Goal: Task Accomplishment & Management: Use online tool/utility

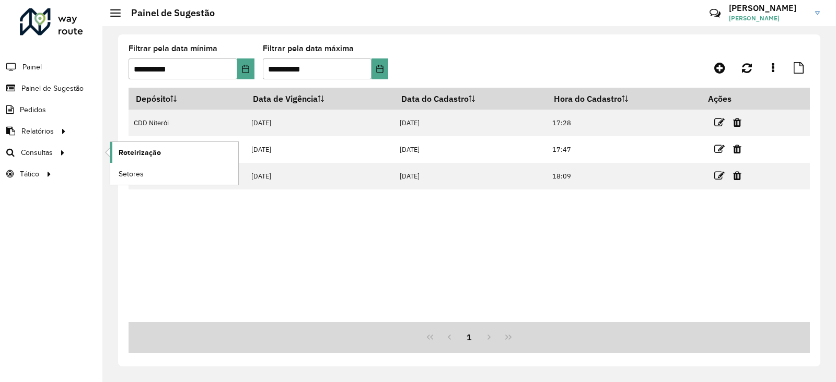
click at [133, 150] on span "Roteirização" at bounding box center [140, 152] width 42 height 11
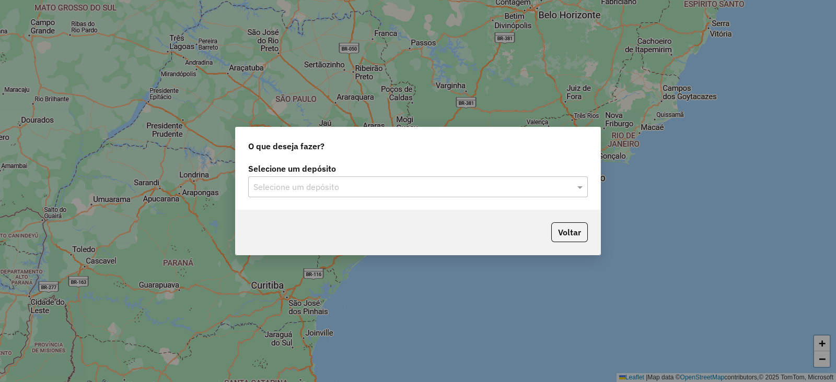
click at [287, 186] on input "text" at bounding box center [407, 187] width 308 height 13
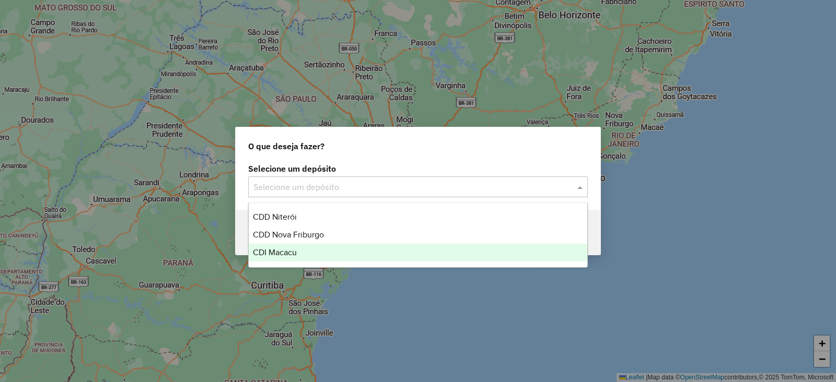
click at [280, 252] on span "CDI Macacu" at bounding box center [275, 252] width 44 height 9
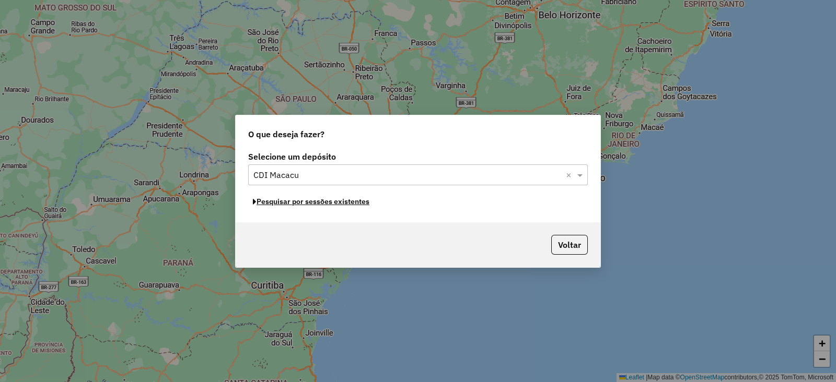
click at [301, 203] on button "Pesquisar por sessões existentes" at bounding box center [311, 202] width 126 height 16
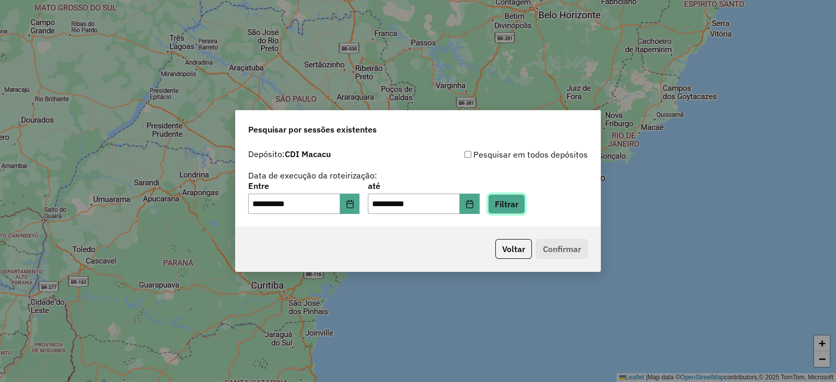
click at [522, 206] on button "Filtrar" at bounding box center [506, 204] width 37 height 20
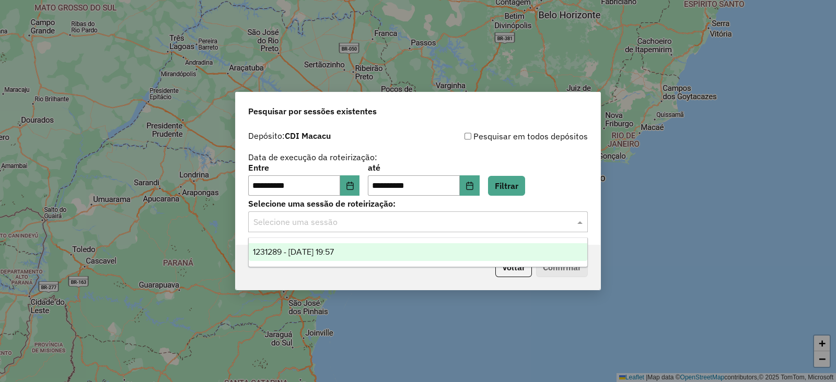
click at [342, 225] on input "text" at bounding box center [407, 222] width 308 height 13
click at [303, 252] on span "1231289 - 19/08/2025 19:57" at bounding box center [293, 252] width 81 height 9
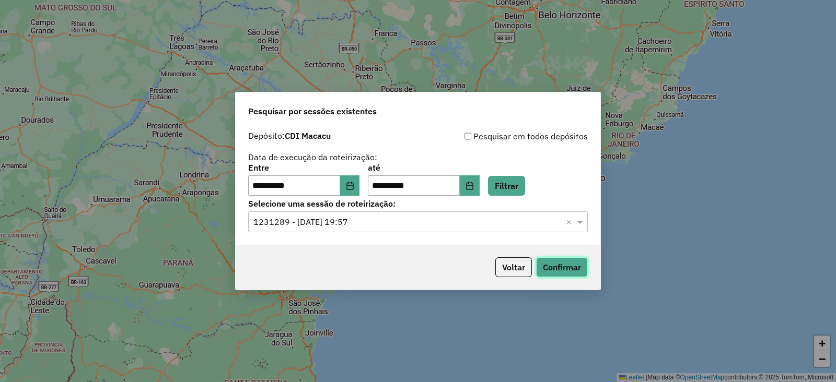
click at [565, 261] on button "Confirmar" at bounding box center [562, 267] width 52 height 20
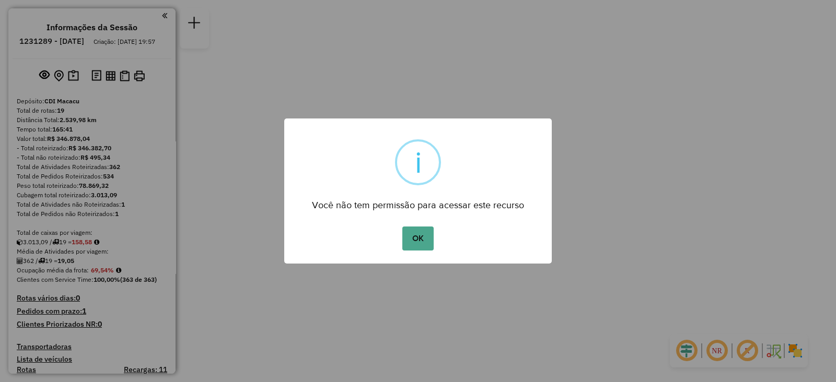
click at [412, 251] on div "OK No Cancel" at bounding box center [417, 238] width 267 height 29
click at [411, 241] on button "OK" at bounding box center [417, 239] width 31 height 24
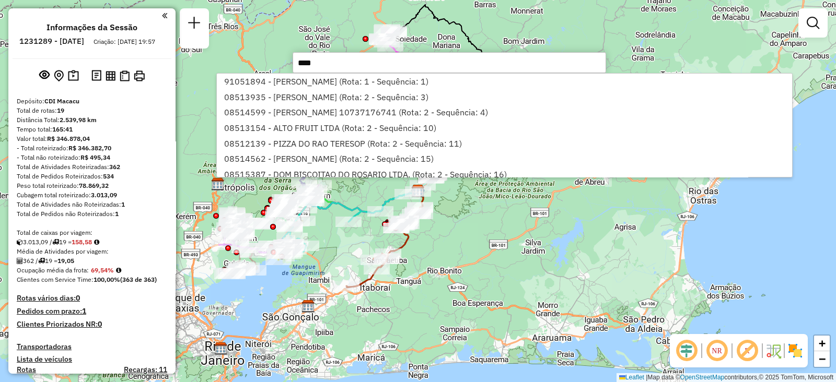
type input "*****"
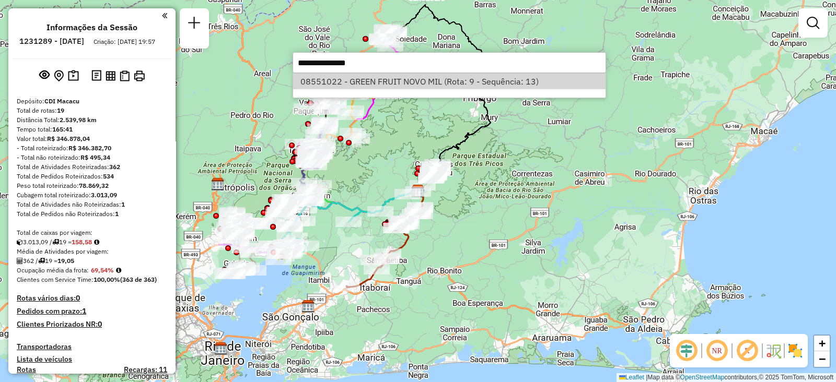
select select "**********"
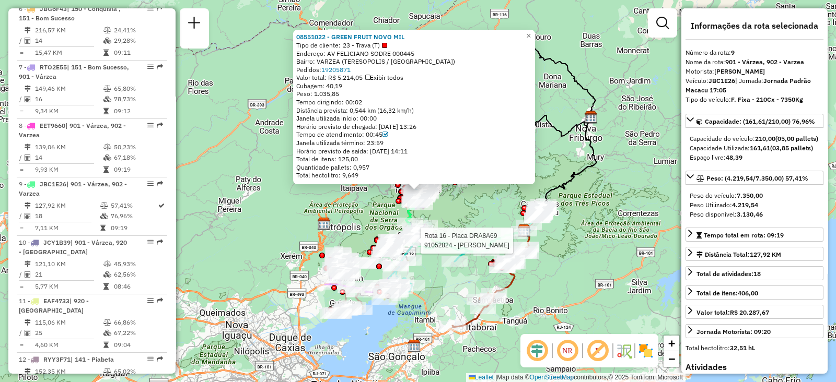
scroll to position [885, 0]
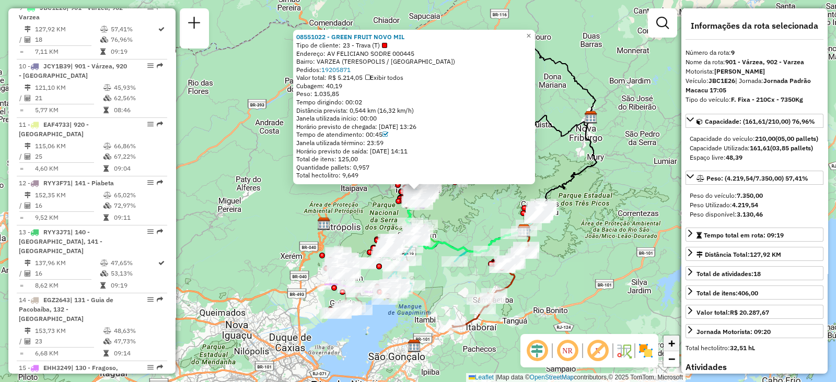
click at [671, 348] on span "+" at bounding box center [671, 343] width 7 height 13
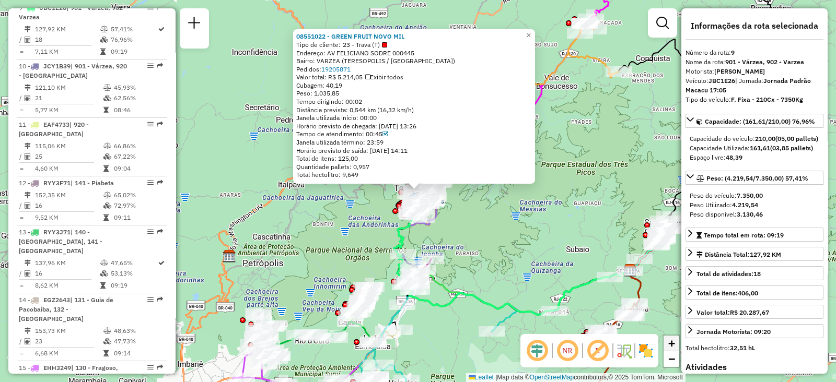
click at [671, 348] on span "+" at bounding box center [671, 343] width 7 height 13
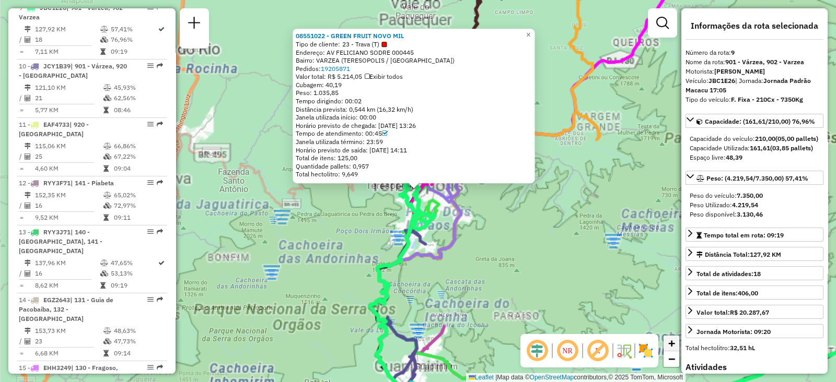
click at [671, 348] on span "+" at bounding box center [671, 343] width 7 height 13
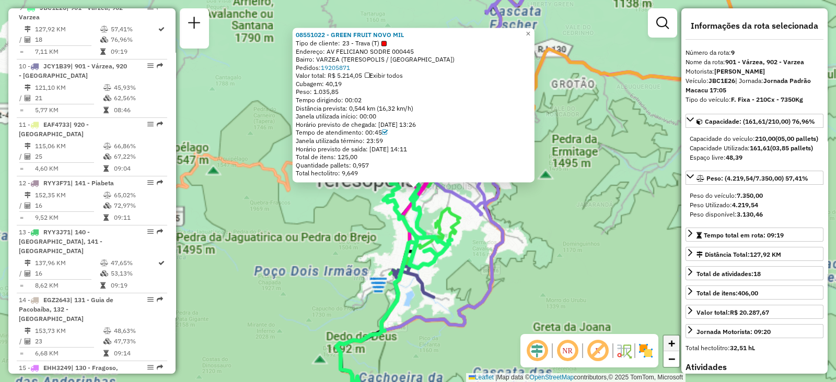
click at [671, 348] on span "+" at bounding box center [671, 343] width 7 height 13
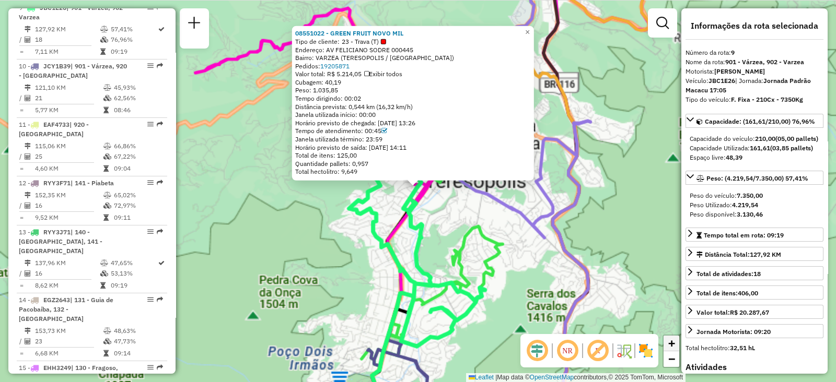
click at [671, 348] on span "+" at bounding box center [671, 343] width 7 height 13
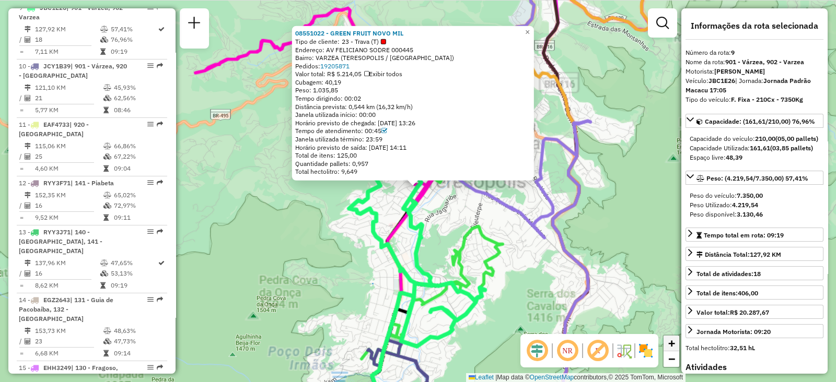
click at [671, 348] on span "+" at bounding box center [671, 343] width 7 height 13
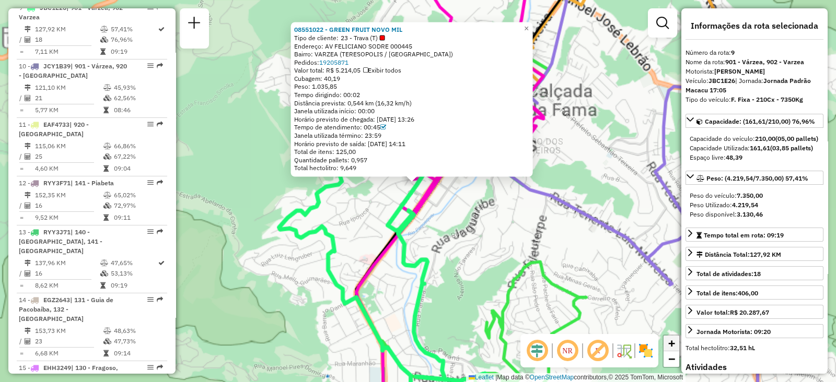
click at [671, 348] on span "+" at bounding box center [671, 343] width 7 height 13
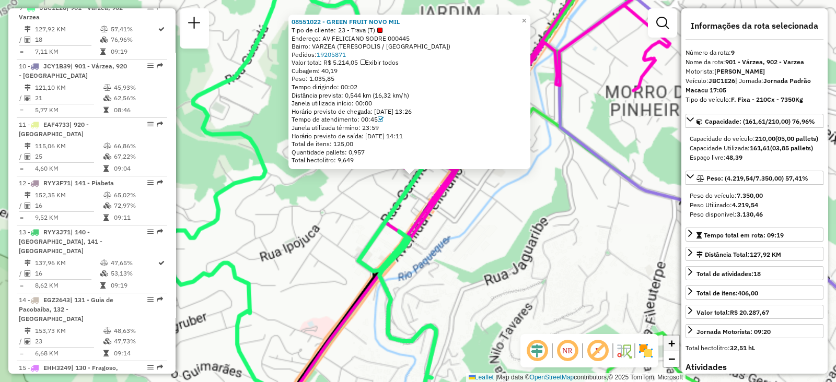
click at [671, 348] on span "+" at bounding box center [671, 343] width 7 height 13
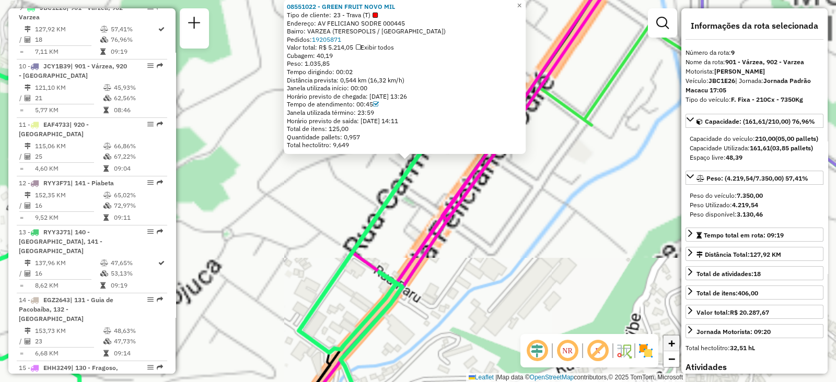
click at [671, 348] on span "+" at bounding box center [671, 343] width 7 height 13
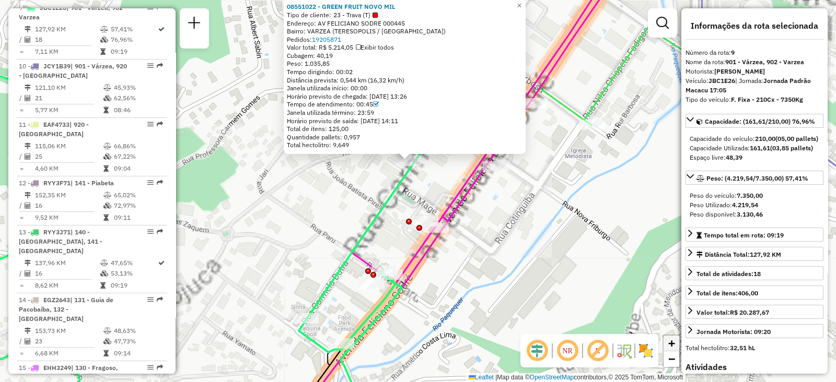
click at [671, 348] on span "+" at bounding box center [671, 343] width 7 height 13
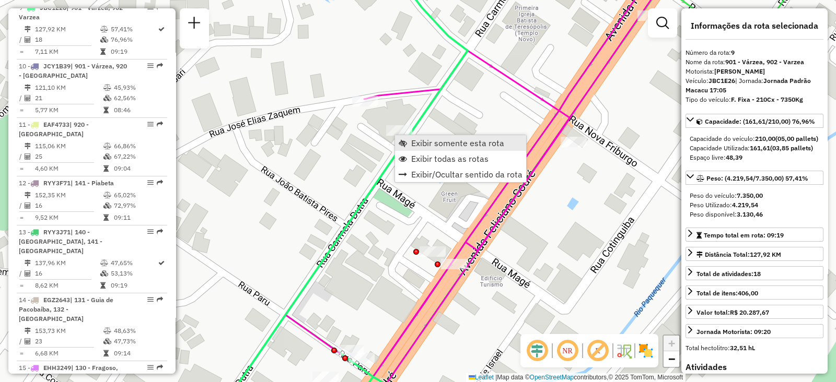
click at [408, 139] on link "Exibir somente esta rota" at bounding box center [460, 143] width 131 height 16
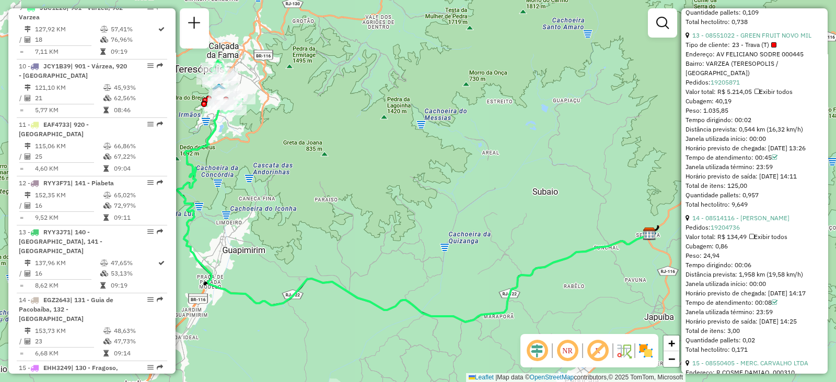
scroll to position [2479, 0]
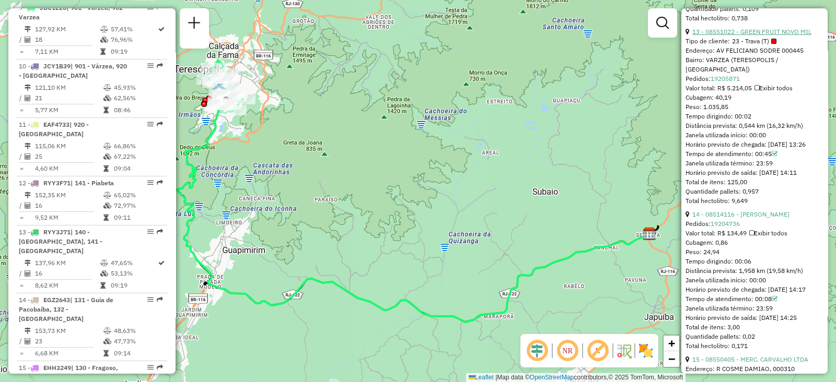
click at [770, 36] on link "13 - 08551022 - GREEN FRUIT NOVO MIL" at bounding box center [751, 32] width 119 height 8
